Goal: Navigation & Orientation: Understand site structure

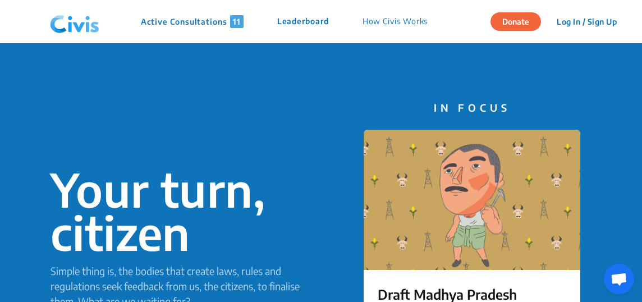
click at [367, 19] on p "How Civis Works" at bounding box center [396, 21] width 66 height 13
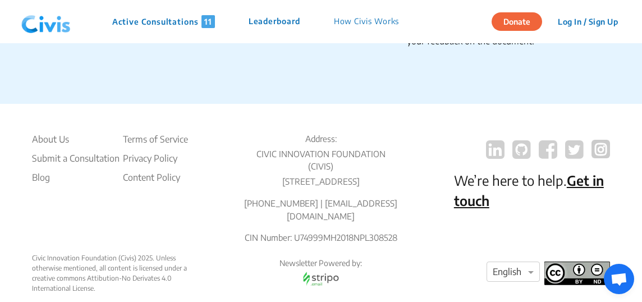
scroll to position [2050, 0]
click at [280, 22] on p "Leaderboard" at bounding box center [275, 21] width 52 height 13
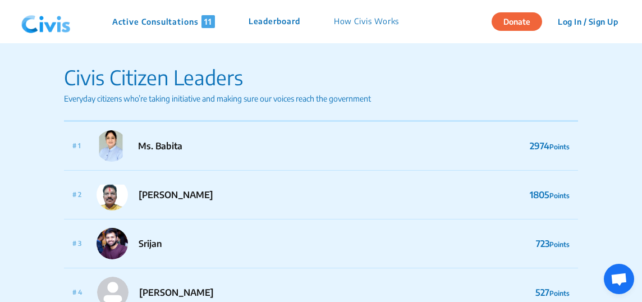
click at [343, 26] on p "How Civis Works" at bounding box center [367, 21] width 66 height 13
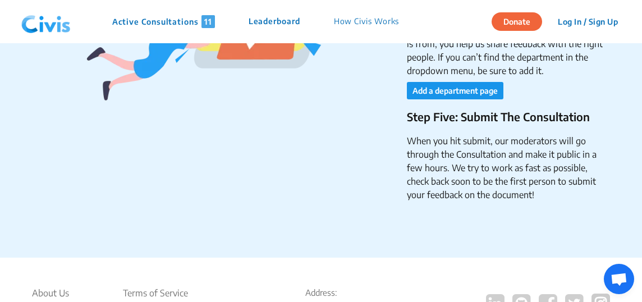
scroll to position [2051, 0]
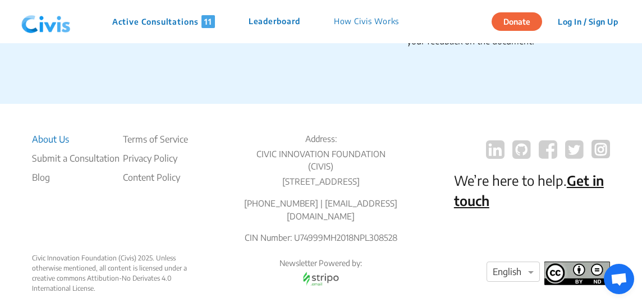
click at [53, 133] on li "About Us" at bounding box center [76, 139] width 88 height 13
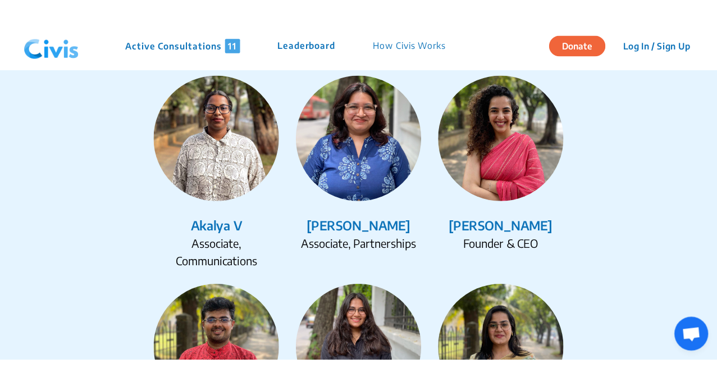
scroll to position [1474, 0]
